Goal: Find specific fact: Find specific fact

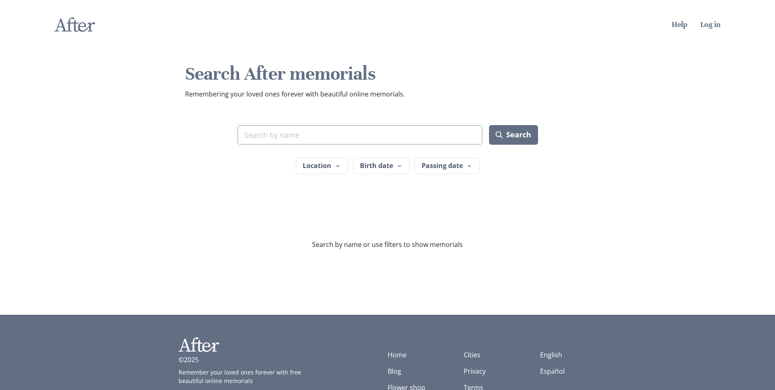
click at [278, 131] on input "Search term" at bounding box center [360, 135] width 246 height 20
type input "[PERSON_NAME]"
click at [533, 136] on button "Search" at bounding box center [513, 135] width 49 height 20
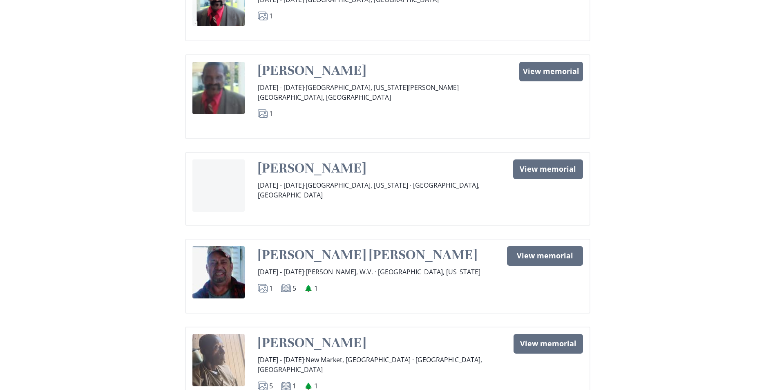
scroll to position [409, 0]
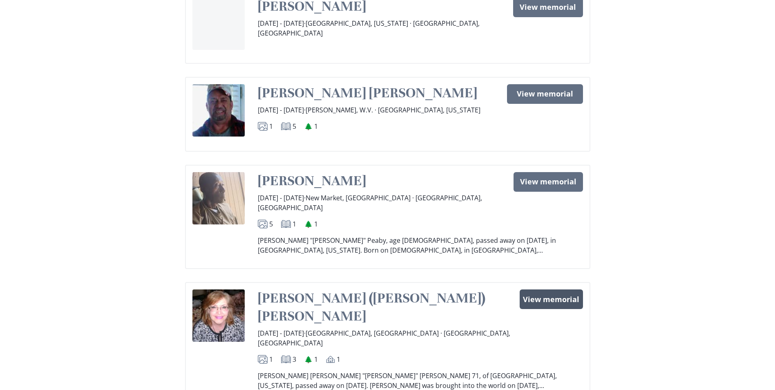
click at [529, 289] on link "View memorial" at bounding box center [551, 299] width 63 height 20
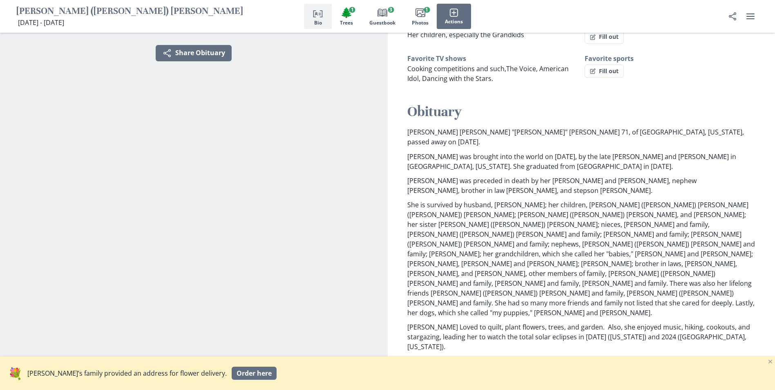
scroll to position [245, 0]
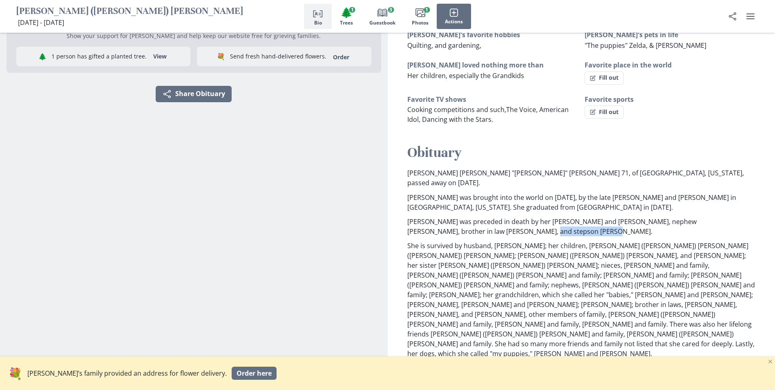
drag, startPoint x: 526, startPoint y: 223, endPoint x: 466, endPoint y: 220, distance: 60.1
click at [466, 220] on p "[PERSON_NAME] was preceded in death by her [PERSON_NAME] and [PERSON_NAME], nep…" at bounding box center [581, 227] width 348 height 20
drag, startPoint x: 466, startPoint y: 220, endPoint x: 473, endPoint y: 220, distance: 6.5
copy p "[PERSON_NAME]"
